Goal: Use online tool/utility: Utilize a website feature to perform a specific function

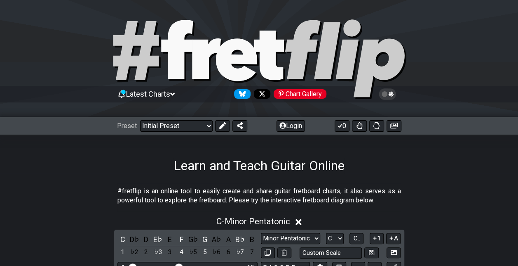
click at [171, 131] on div "Preset Welcome to #fretflip! Initial Preset Custom Preset Minor Pentatonic Majo…" at bounding box center [259, 126] width 518 height 18
click at [172, 128] on select "Welcome to #fretflip! Initial Preset Custom Preset Minor Pentatonic Major Penta…" at bounding box center [176, 126] width 73 height 12
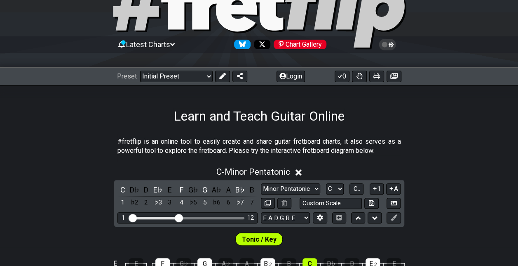
scroll to position [124, 0]
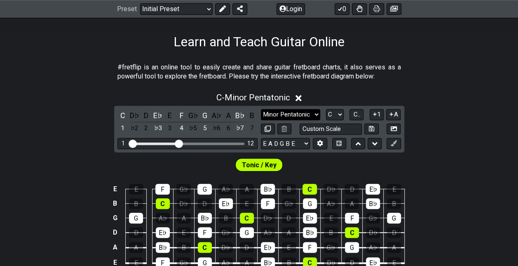
click at [307, 118] on select "Minor Pentatonic Click to edit Minor Pentatonic Major Pentatonic Minor Blues Ma…" at bounding box center [290, 114] width 59 height 11
select select "Minor"
click at [261, 109] on select "Minor Pentatonic Click to edit Minor Pentatonic Major Pentatonic Minor Blues Ma…" at bounding box center [290, 114] width 59 height 11
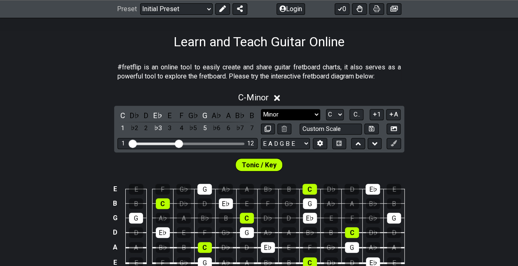
click at [297, 113] on select "Minor Pentatonic Click to edit Minor Pentatonic Major Pentatonic Minor Blues Ma…" at bounding box center [290, 114] width 59 height 11
click at [340, 115] on select "A♭ A A♯ B♭ B C C♯ D♭ D D♯ E♭ E F F♯ G♭ G G♯" at bounding box center [335, 114] width 18 height 11
click at [326, 109] on select "A♭ A A♯ B♭ B C C♯ D♭ D D♯ E♭ E F F♯ G♭ G G♯" at bounding box center [335, 114] width 18 height 11
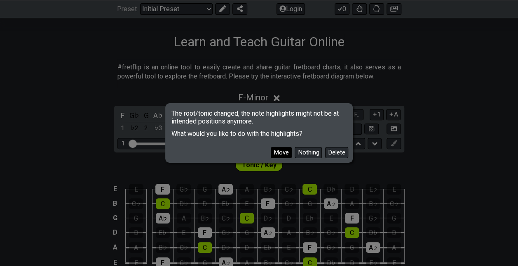
click at [286, 157] on button "Move" at bounding box center [281, 152] width 21 height 11
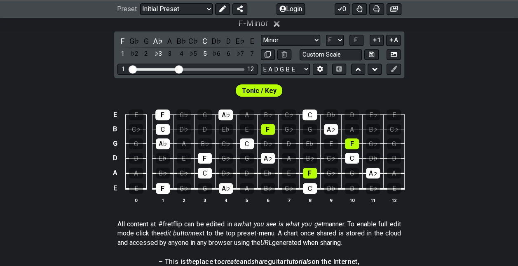
scroll to position [206, 0]
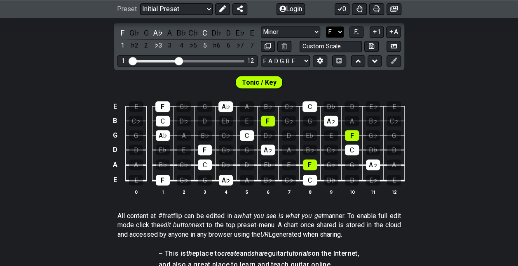
click at [339, 31] on select "A♭ A A♯ B♭ B C C♯ D♭ D D♯ E♭ E F F♯ G♭ G G♯" at bounding box center [335, 31] width 18 height 11
select select "E"
click at [326, 26] on select "A♭ A A♯ B♭ B C C♯ D♭ D D♯ E♭ E F F♯ G♭ G G♯" at bounding box center [335, 31] width 18 height 11
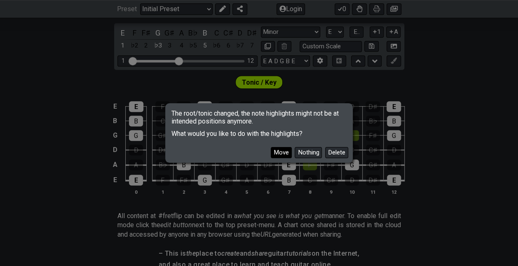
click at [274, 153] on button "Move" at bounding box center [281, 152] width 21 height 11
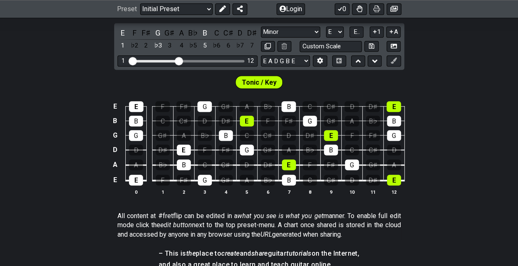
click at [472, 123] on div "E E F F♯ G G♯ A B♭ B C C♯ D D♯ E B B C C♯ D D♯ E F F♯ G G♯ A B♭ B G G G♯ A B♭ B…" at bounding box center [259, 148] width 518 height 116
click at [393, 12] on button at bounding box center [394, 9] width 15 height 12
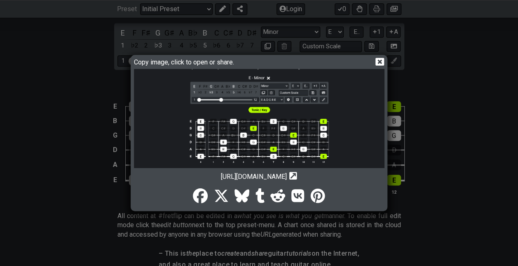
scroll to position [0, 0]
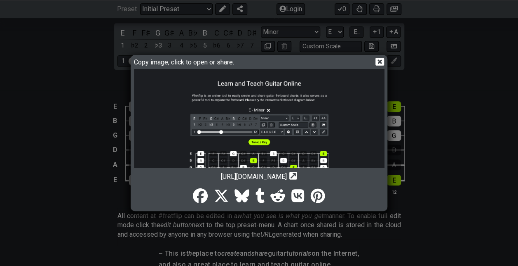
click at [383, 61] on icon at bounding box center [380, 62] width 9 height 8
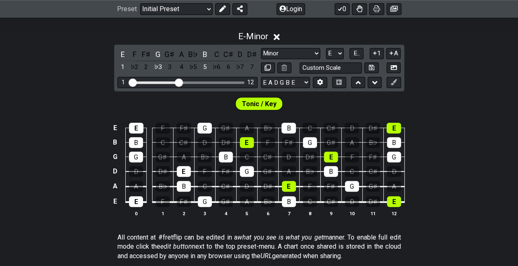
scroll to position [82, 0]
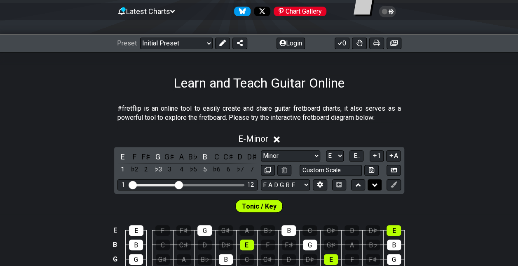
click at [370, 183] on button at bounding box center [375, 184] width 14 height 11
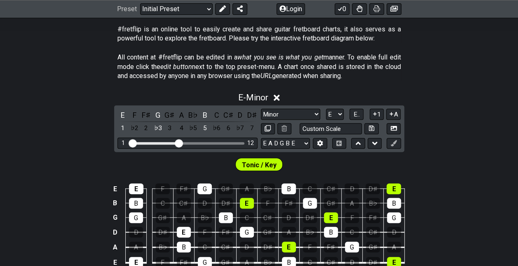
scroll to position [165, 0]
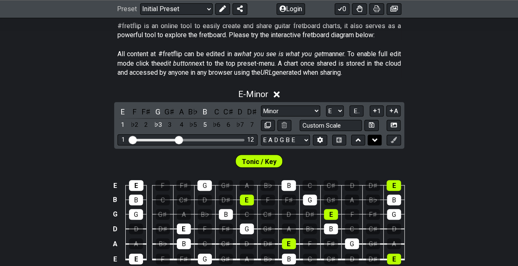
click at [374, 142] on icon at bounding box center [374, 140] width 5 height 8
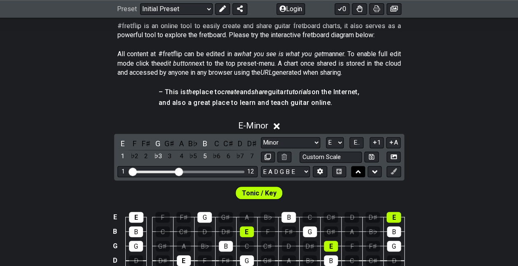
click at [361, 170] on button at bounding box center [358, 171] width 14 height 11
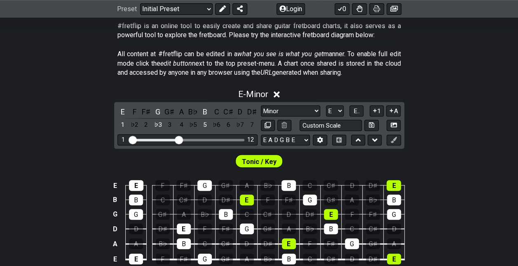
click at [358, 144] on div "E F F♯ G G♯ A B♭ B C C♯ D D♯ 1 ♭2 2 ♭3 3 4 ♭5 5 ♭6 6 ♭7 7 Minor Pentatonic Clic…" at bounding box center [259, 125] width 290 height 47
click at [358, 139] on icon at bounding box center [358, 140] width 5 height 8
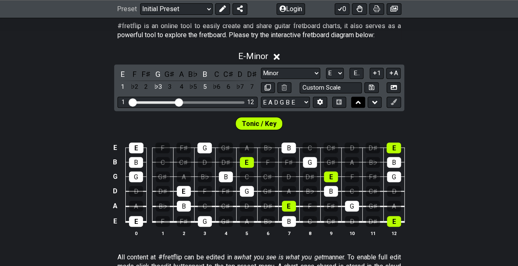
click at [357, 98] on icon at bounding box center [358, 102] width 5 height 8
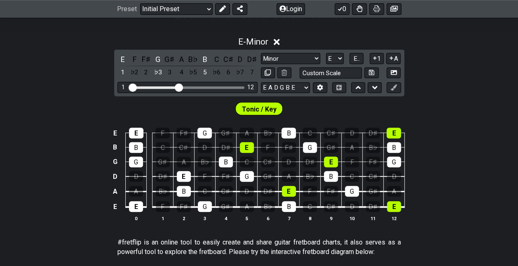
scroll to position [151, 0]
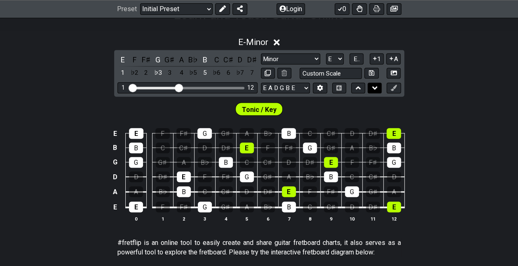
click at [374, 87] on icon at bounding box center [374, 87] width 5 height 3
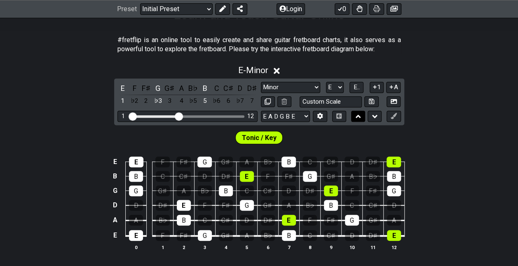
click at [361, 118] on button at bounding box center [358, 116] width 14 height 11
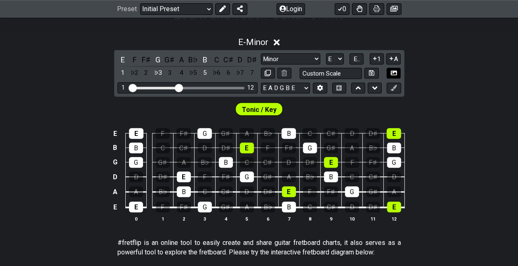
click at [395, 76] on button at bounding box center [394, 73] width 14 height 11
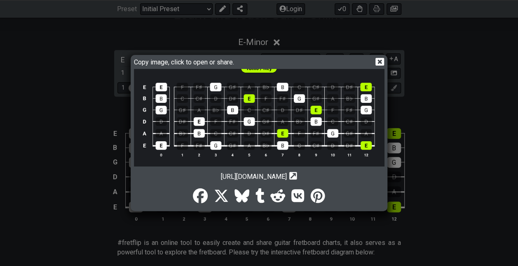
scroll to position [0, 0]
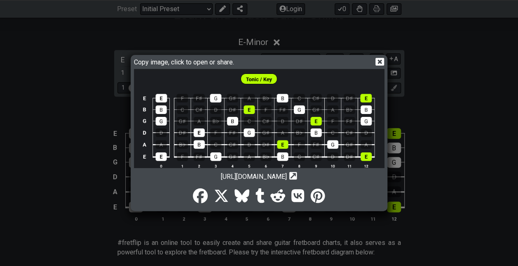
click at [297, 178] on icon at bounding box center [293, 176] width 8 height 8
click at [287, 176] on span "[URL][DOMAIN_NAME]" at bounding box center [254, 176] width 66 height 8
click at [297, 172] on icon at bounding box center [293, 176] width 8 height 8
click at [297, 176] on icon "Copy url to clipboard" at bounding box center [293, 175] width 8 height 9
click at [273, 113] on img at bounding box center [259, 123] width 251 height 108
